Goal: Information Seeking & Learning: Learn about a topic

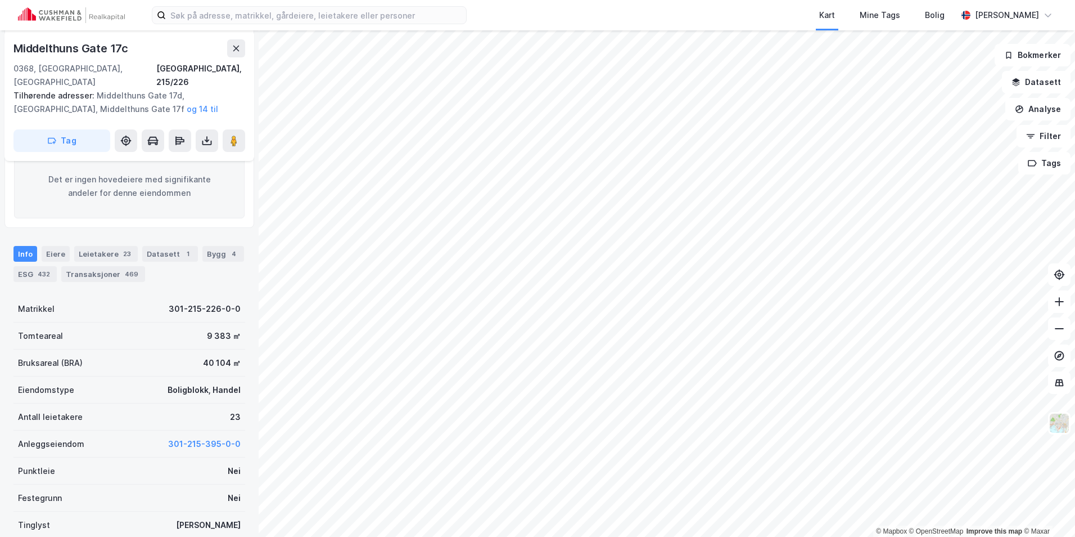
click at [100, 266] on div "Transaksjoner 469" at bounding box center [103, 274] width 84 height 16
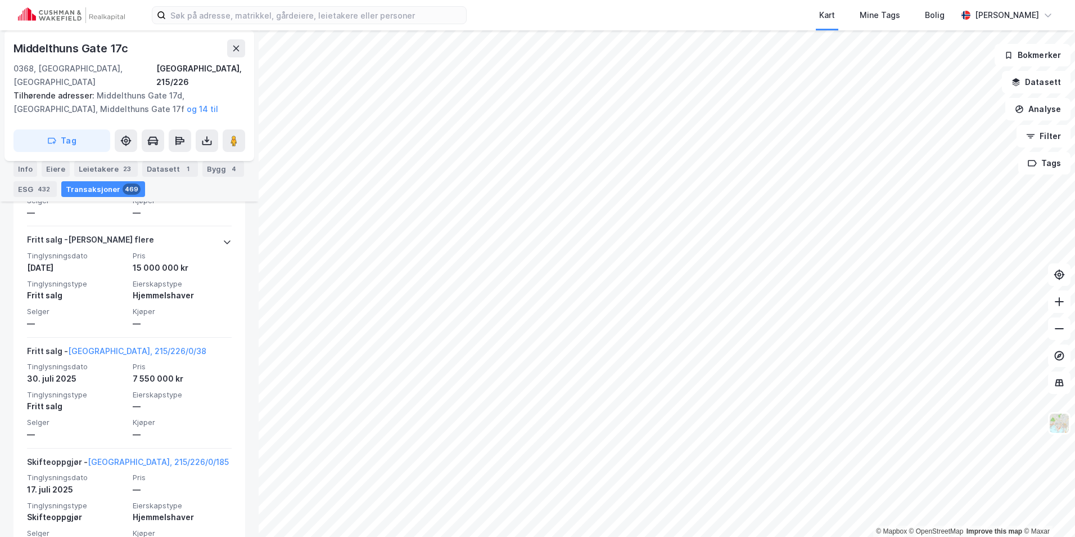
scroll to position [787, 0]
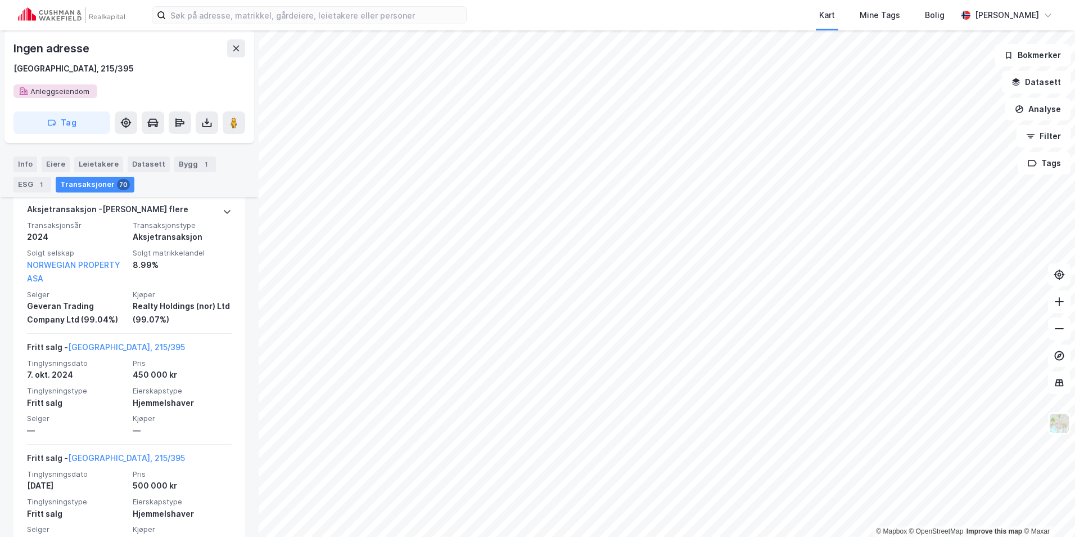
scroll to position [730, 0]
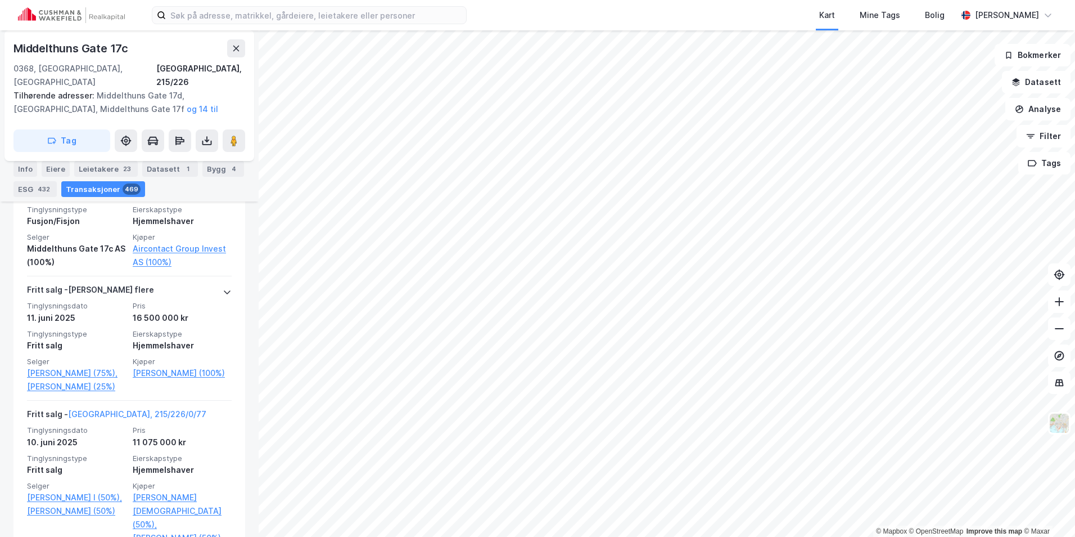
scroll to position [1362, 0]
